Goal: Find specific page/section: Find specific page/section

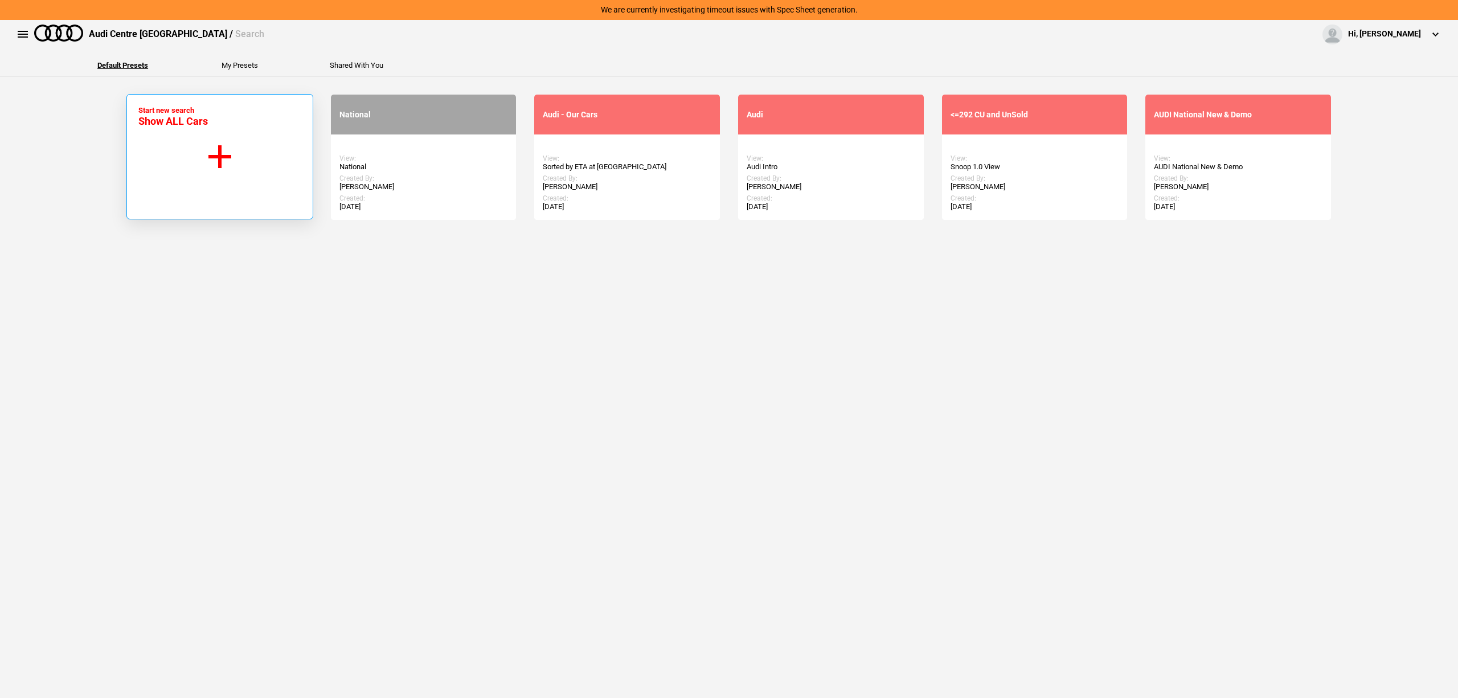
click at [194, 161] on button "Start new search Show ALL Cars" at bounding box center [219, 156] width 187 height 125
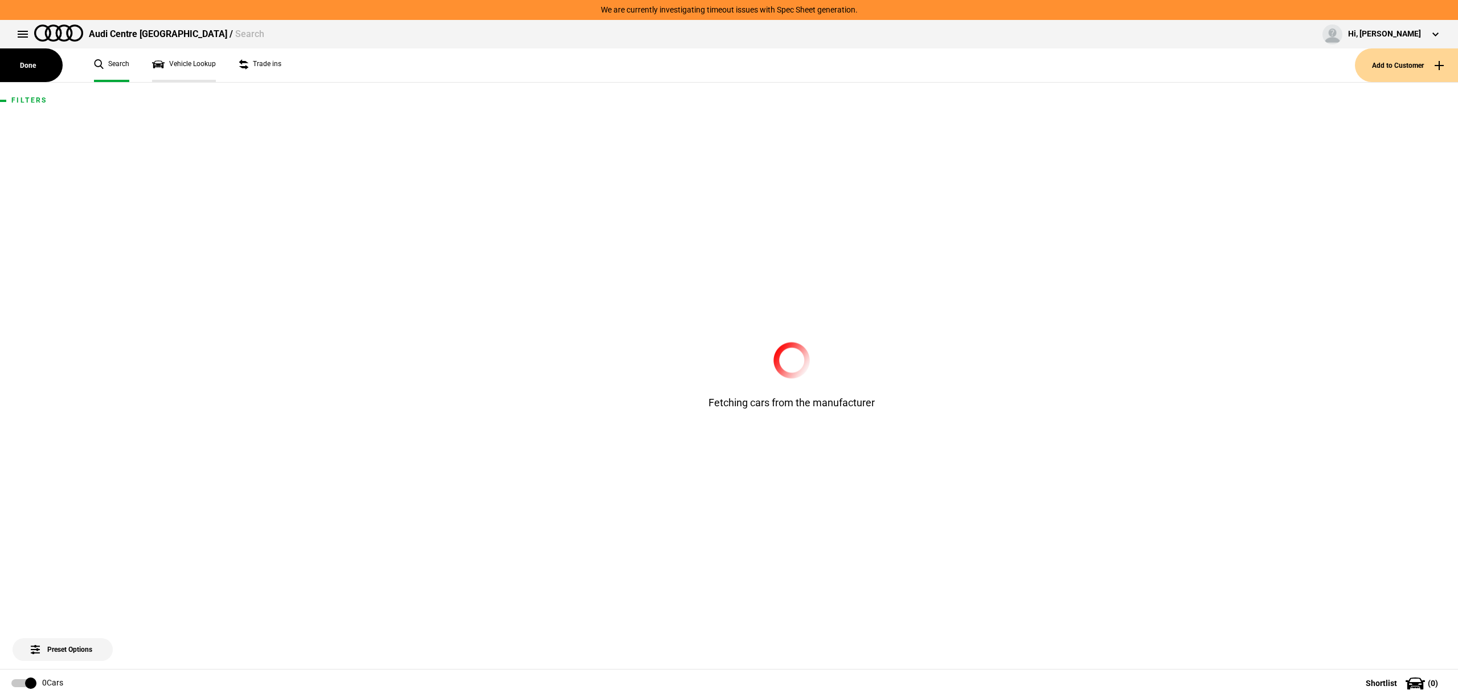
click at [188, 63] on link "Vehicle Lookup" at bounding box center [184, 65] width 64 height 34
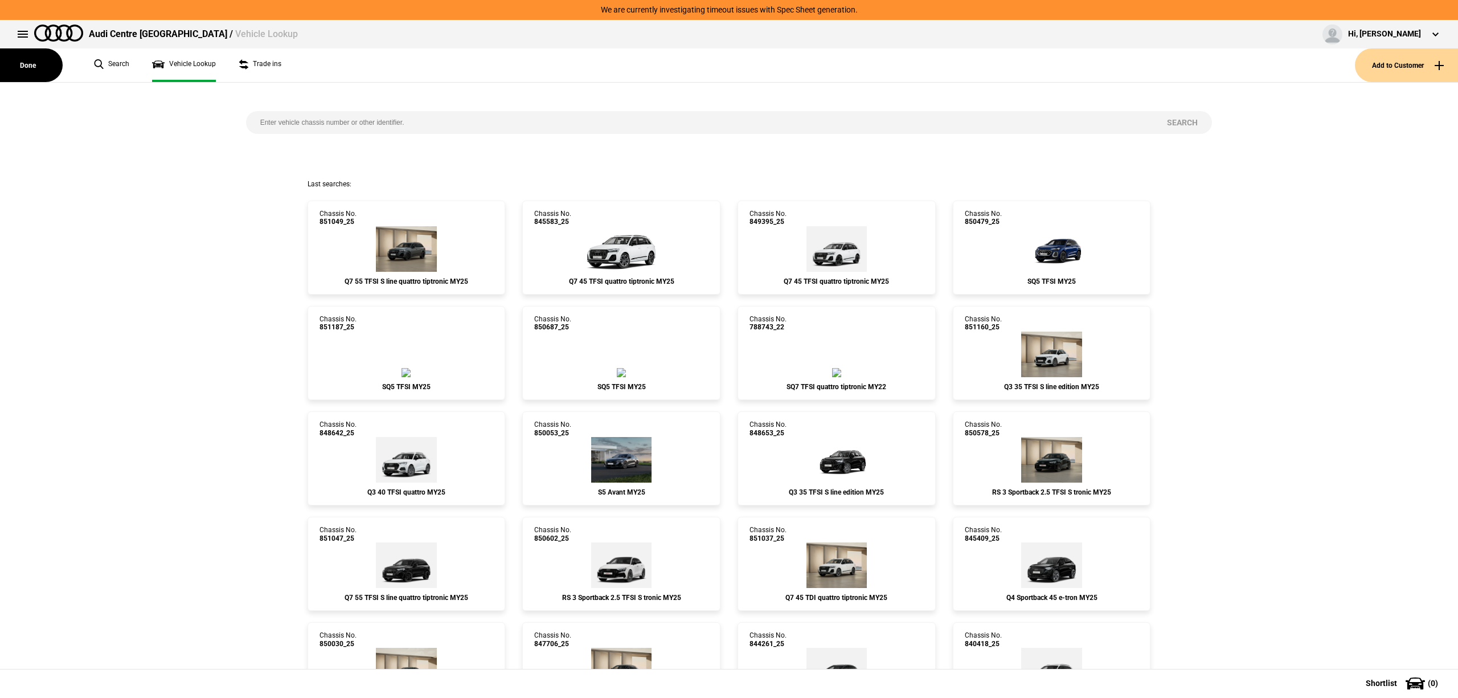
click at [310, 120] on input "search" at bounding box center [699, 122] width 907 height 23
paste input "850049"
type input "850049"
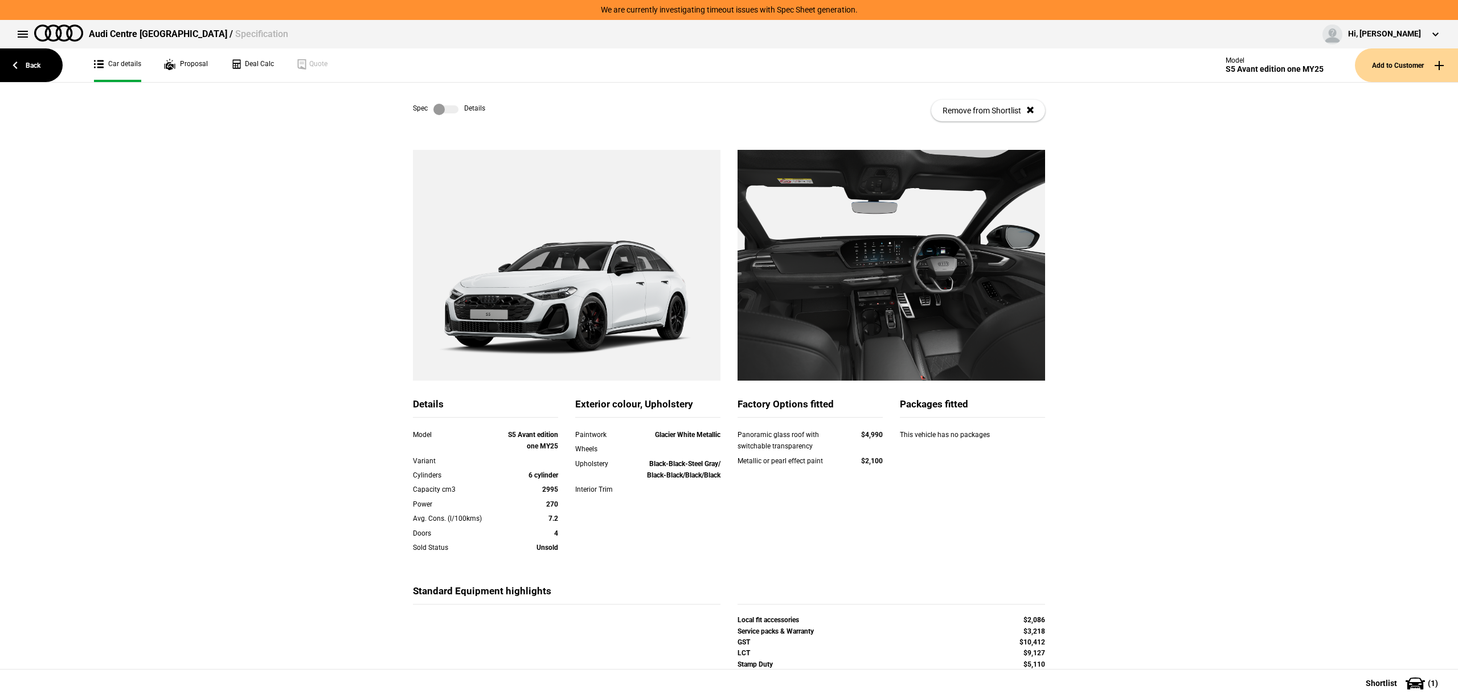
drag, startPoint x: 593, startPoint y: 205, endPoint x: 498, endPoint y: 376, distance: 195.5
drag, startPoint x: 498, startPoint y: 376, endPoint x: 717, endPoint y: 490, distance: 247.8
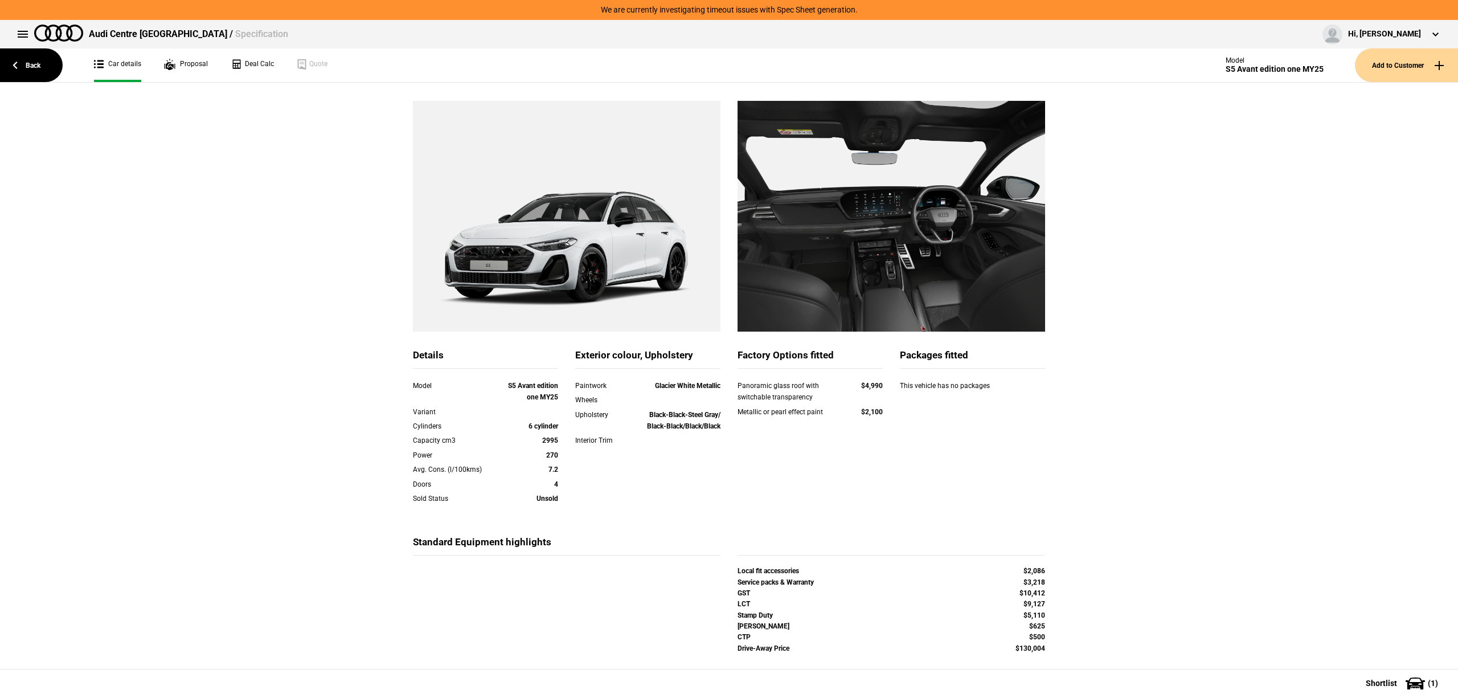
scroll to position [76, 0]
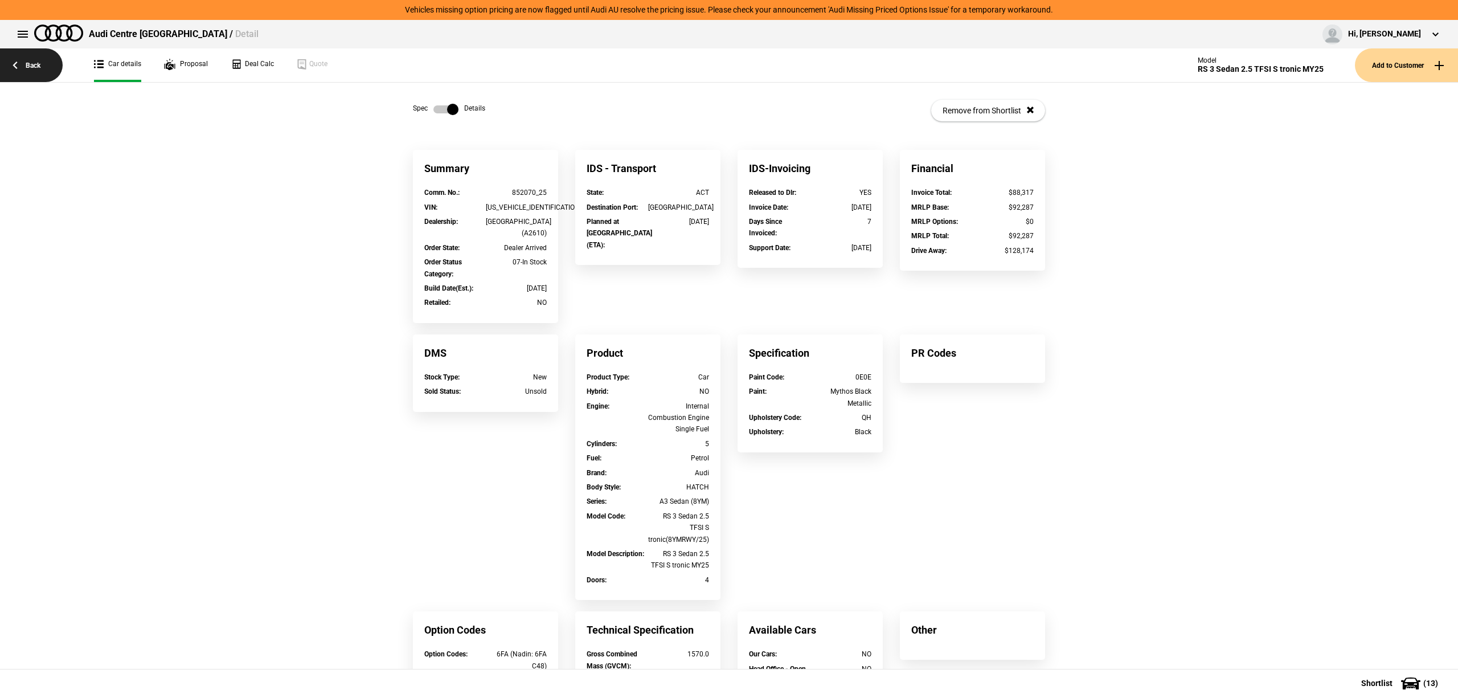
click at [37, 67] on link "Back" at bounding box center [31, 65] width 63 height 34
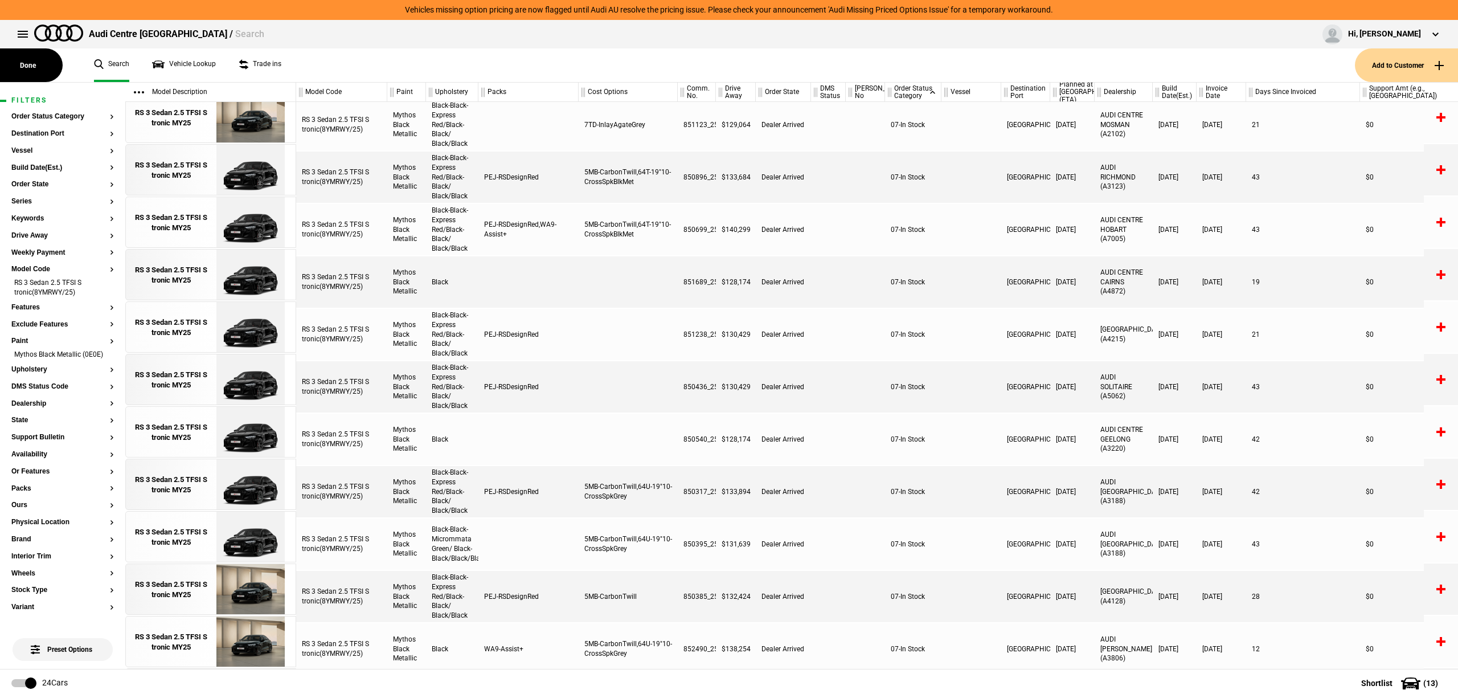
scroll to position [2, 0]
